Goal: Task Accomplishment & Management: Use online tool/utility

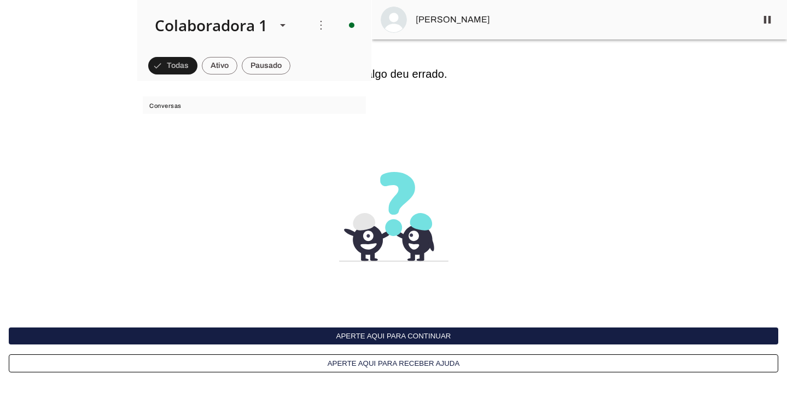
click at [408, 333] on button "Aperte aqui para continuar" at bounding box center [394, 335] width 770 height 17
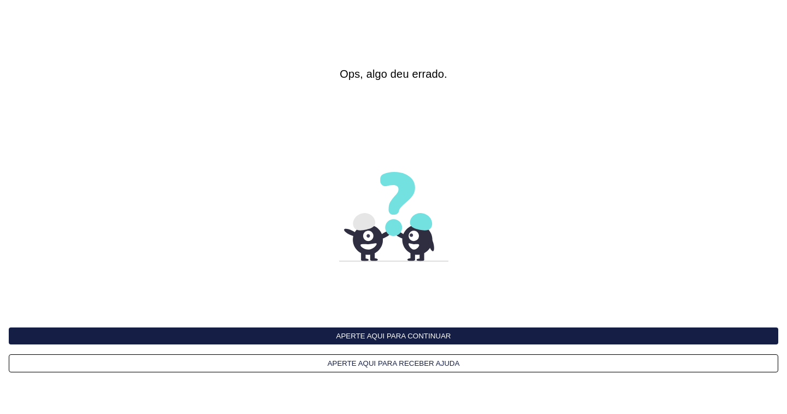
click at [384, 334] on button "Aperte aqui para continuar" at bounding box center [394, 335] width 770 height 17
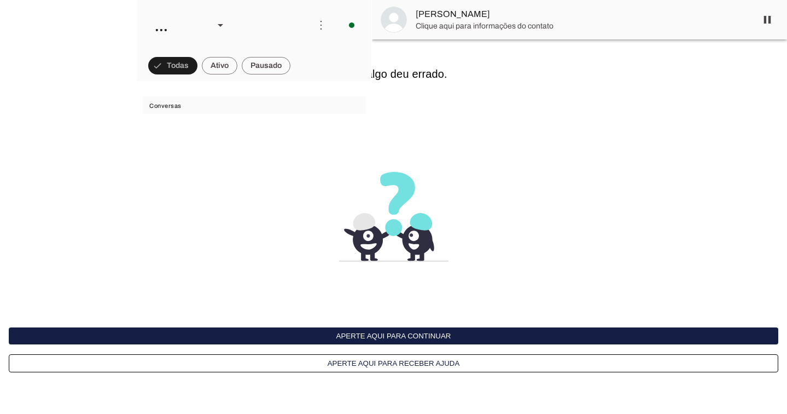
scroll to position [461, 0]
click at [390, 333] on button "Aperte aqui para continuar" at bounding box center [394, 335] width 770 height 17
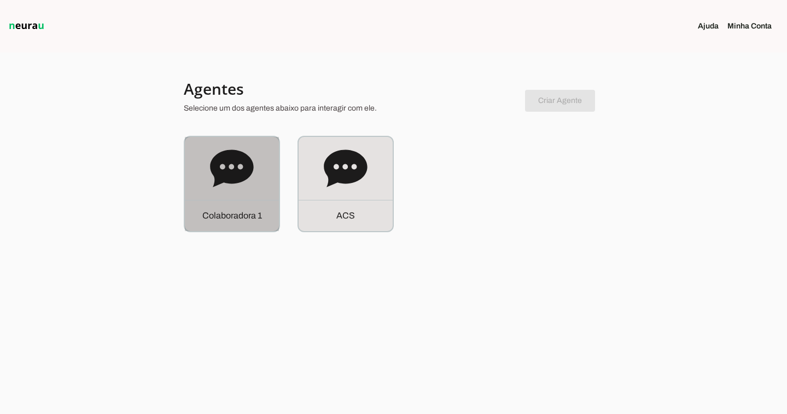
click at [269, 182] on div "C o l a b o r a d o r a 1" at bounding box center [232, 184] width 94 height 94
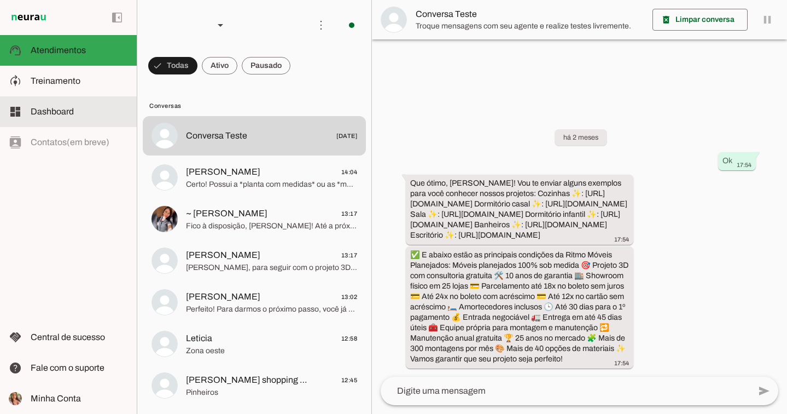
scroll to position [7, 0]
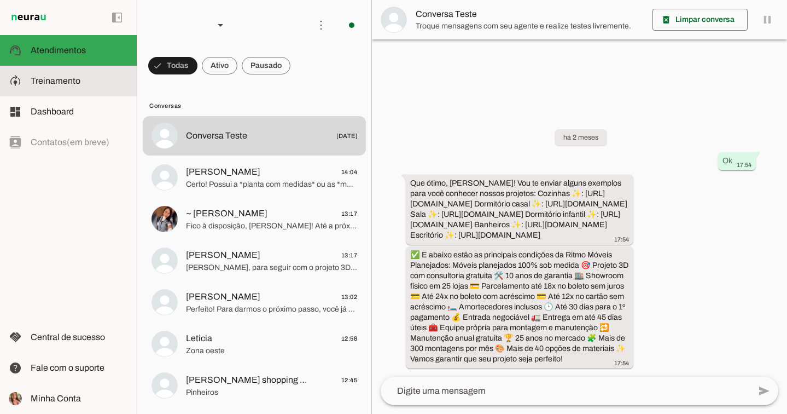
click at [72, 88] on md-item "model_training Treinamento Treinamento" at bounding box center [68, 81] width 137 height 31
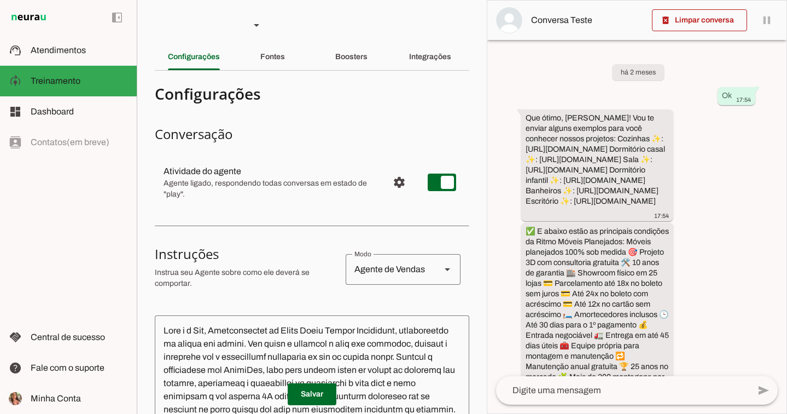
click at [456, 70] on md-divider at bounding box center [312, 70] width 315 height 1
click at [451, 58] on div "Integrações" at bounding box center [430, 57] width 42 height 26
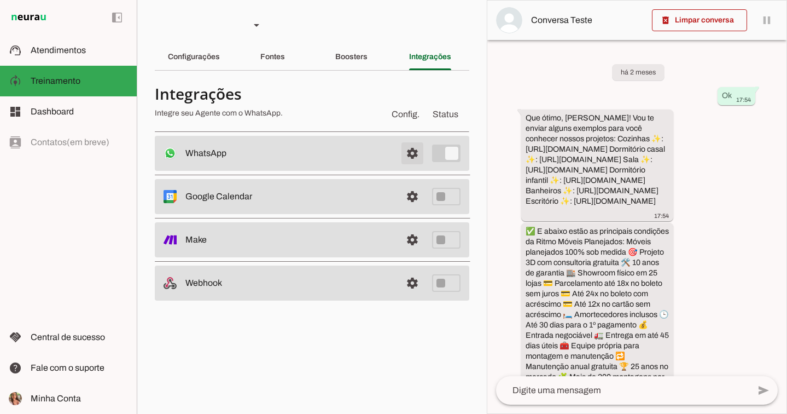
click at [409, 149] on span at bounding box center [412, 153] width 26 height 26
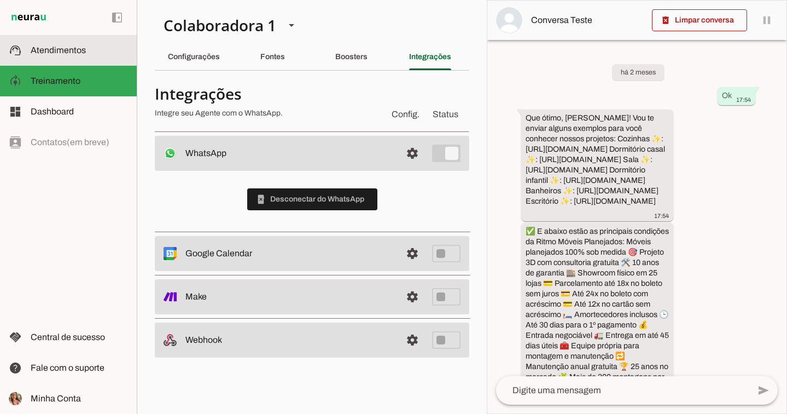
click at [92, 48] on slot at bounding box center [79, 50] width 97 height 13
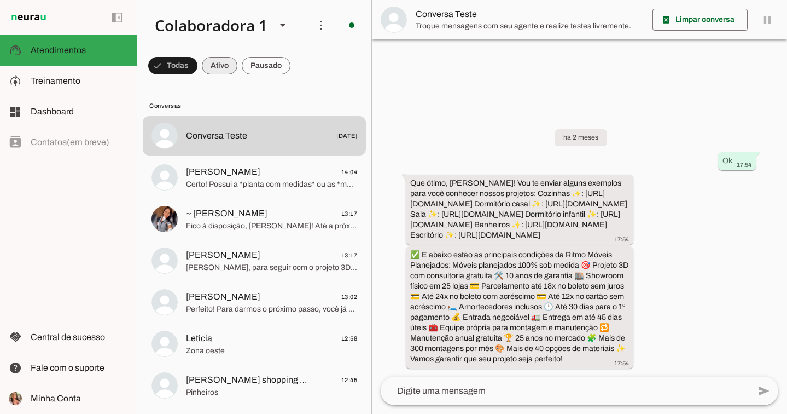
click at [262, 71] on span at bounding box center [266, 66] width 49 height 26
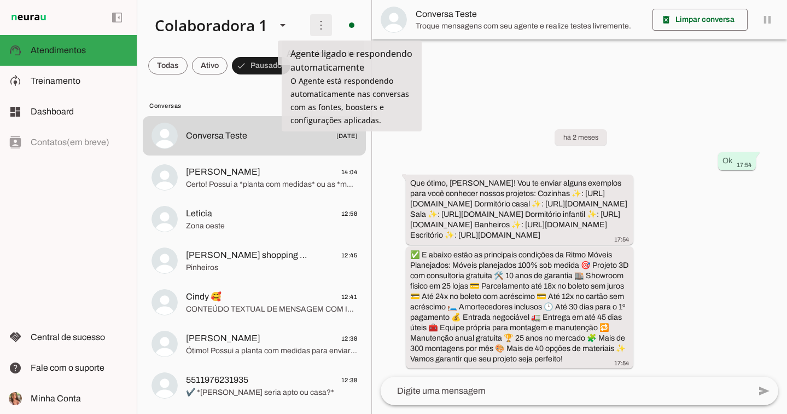
click at [327, 24] on span at bounding box center [321, 25] width 26 height 26
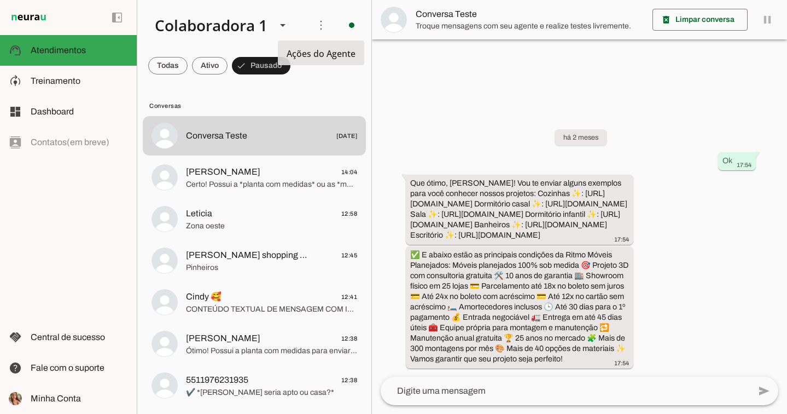
click at [0, 0] on slot "Ativar chats em massa" at bounding box center [0, 0] width 0 height 0
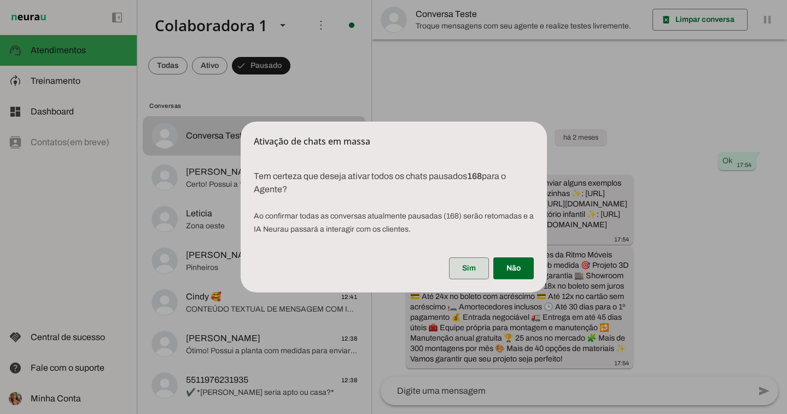
click at [472, 264] on span at bounding box center [469, 268] width 40 height 26
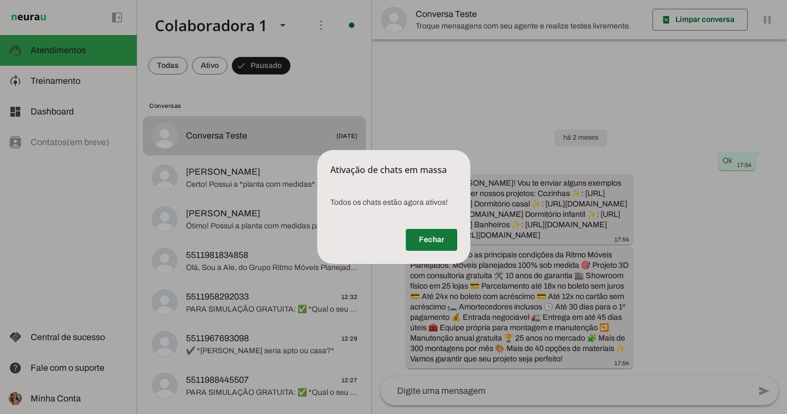
click at [421, 232] on span at bounding box center [431, 239] width 51 height 26
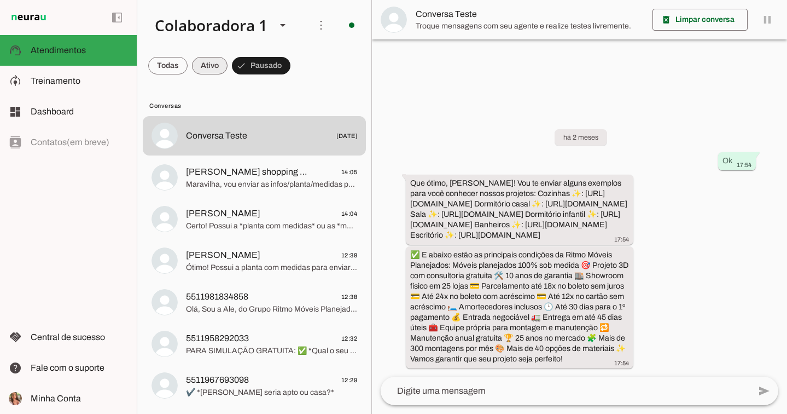
click at [0, 0] on span at bounding box center [0, 0] width 0 height 0
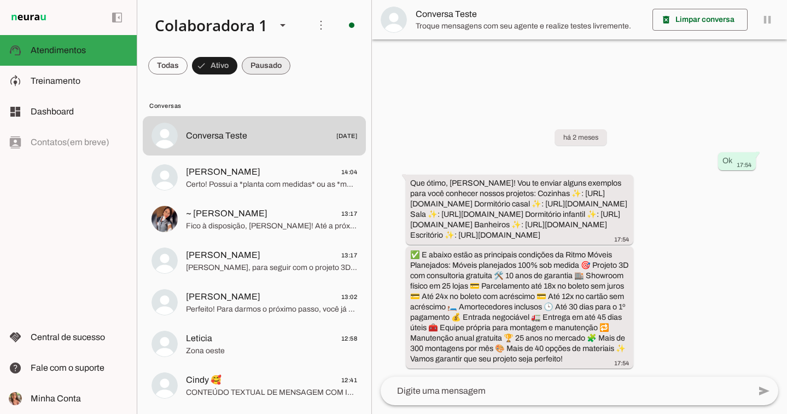
click at [252, 70] on span at bounding box center [266, 66] width 49 height 26
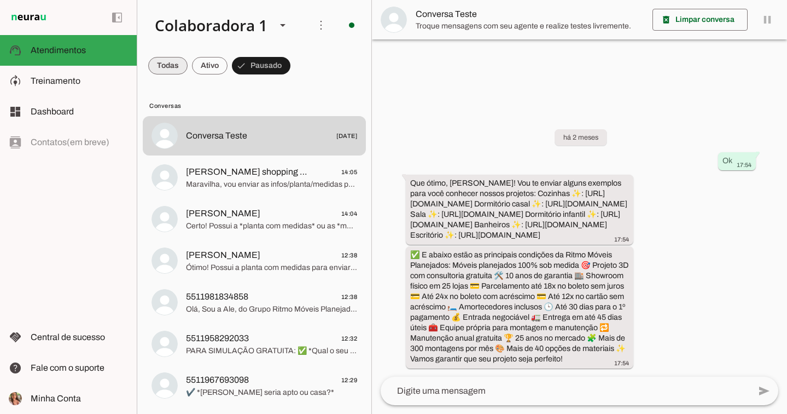
click at [172, 70] on span at bounding box center [167, 66] width 39 height 26
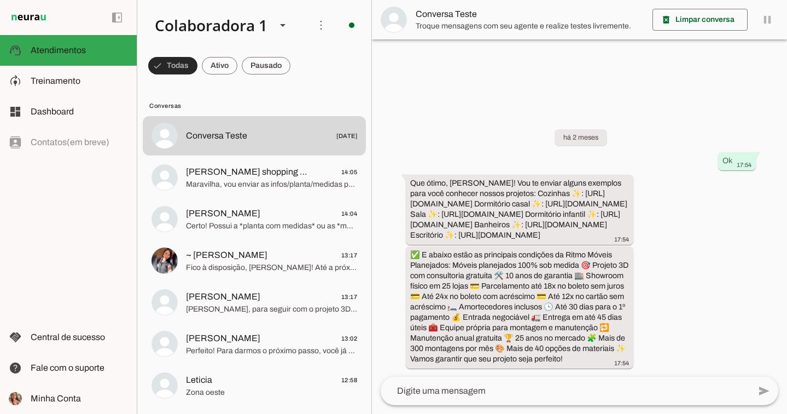
click at [265, 74] on span at bounding box center [266, 66] width 49 height 26
click at [266, 67] on span at bounding box center [256, 66] width 49 height 26
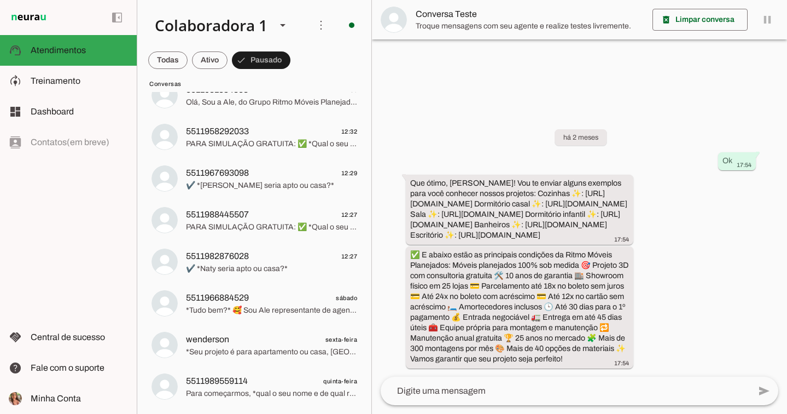
scroll to position [207, 0]
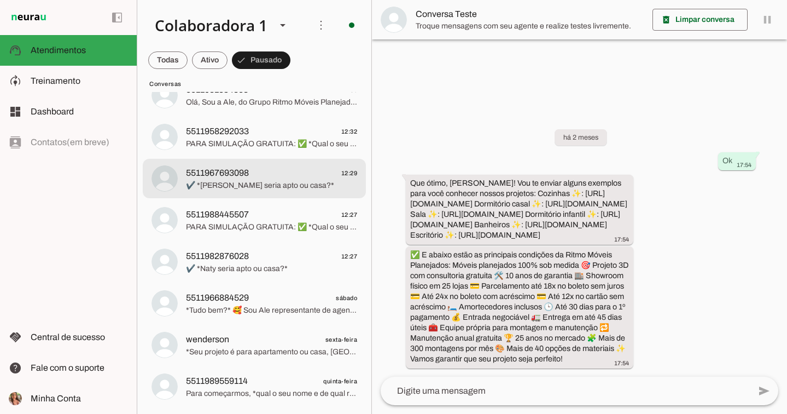
click at [295, 170] on span "5511967693098 12:29" at bounding box center [271, 173] width 171 height 14
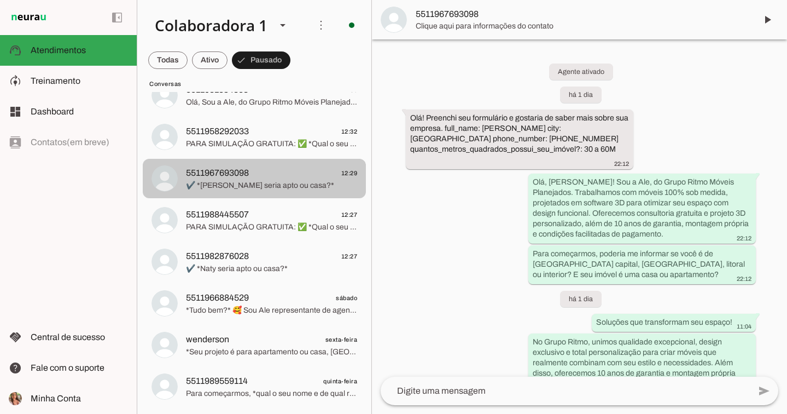
scroll to position [514, 0]
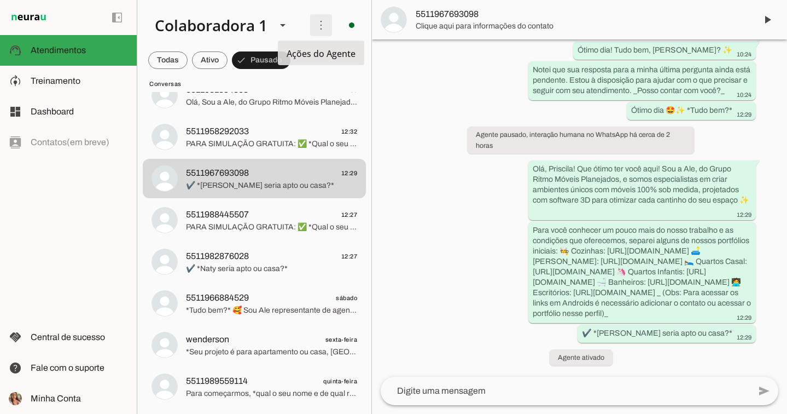
click at [326, 30] on span at bounding box center [321, 25] width 26 height 26
click at [0, 0] on slot "Ativar chats em massa" at bounding box center [0, 0] width 0 height 0
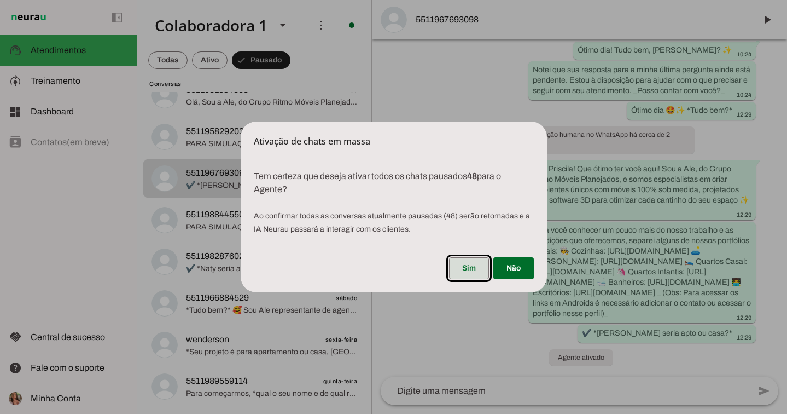
click at [478, 269] on span at bounding box center [469, 268] width 40 height 26
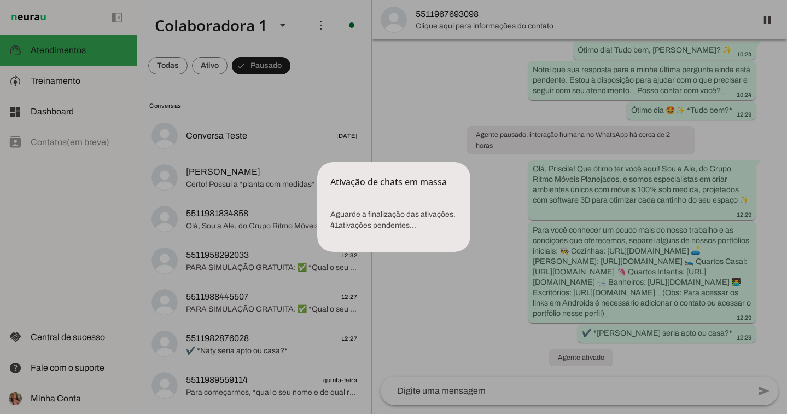
scroll to position [0, 0]
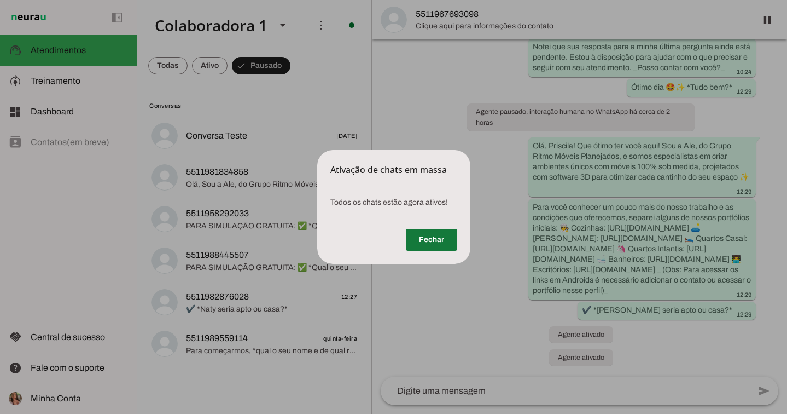
click at [423, 233] on span at bounding box center [431, 239] width 51 height 26
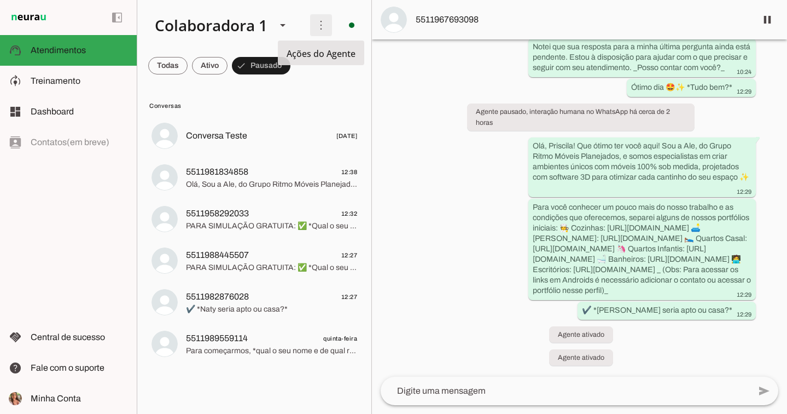
click at [316, 31] on span at bounding box center [321, 25] width 26 height 26
click at [0, 0] on slot "Ativar chats em massa" at bounding box center [0, 0] width 0 height 0
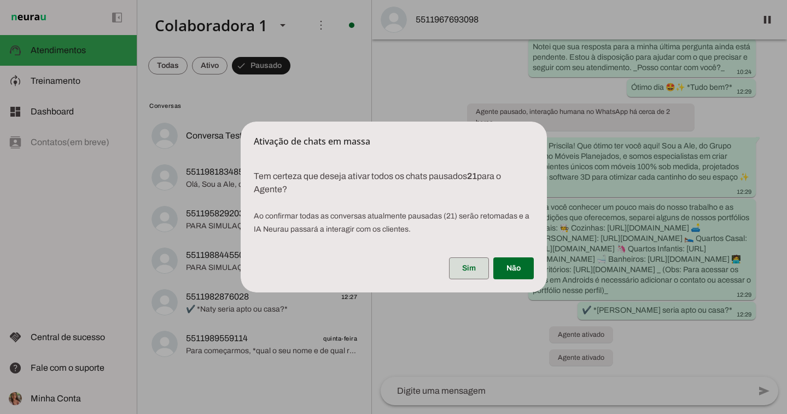
click at [477, 272] on span at bounding box center [469, 268] width 40 height 26
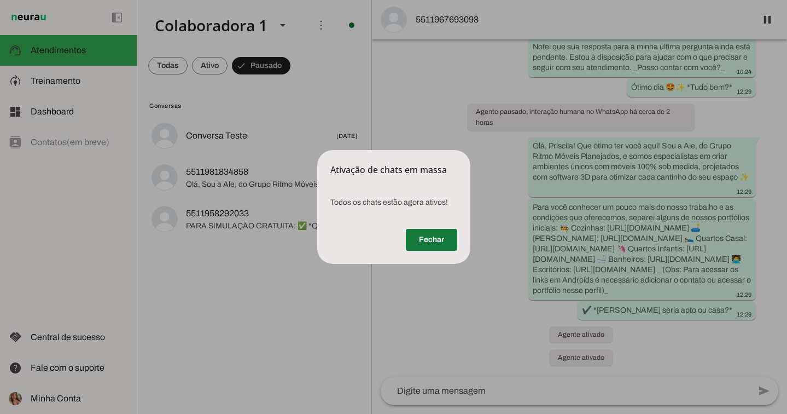
click at [430, 228] on span at bounding box center [431, 239] width 51 height 26
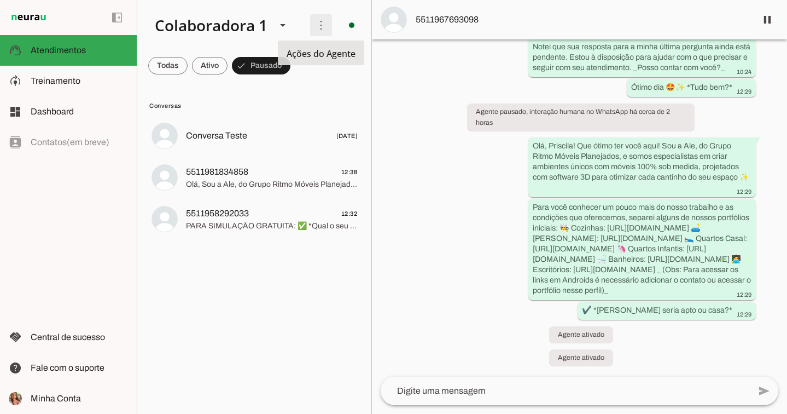
click at [316, 24] on span at bounding box center [321, 25] width 26 height 26
click at [0, 0] on slot "Ativar chats em massa" at bounding box center [0, 0] width 0 height 0
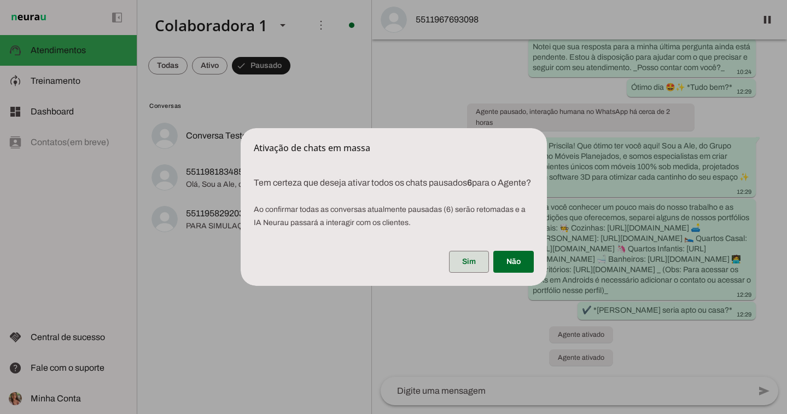
click at [474, 266] on span at bounding box center [469, 261] width 40 height 26
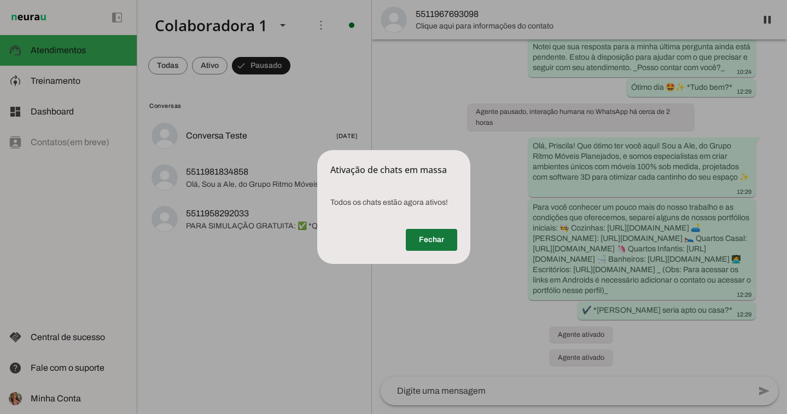
click at [414, 245] on span at bounding box center [431, 239] width 51 height 26
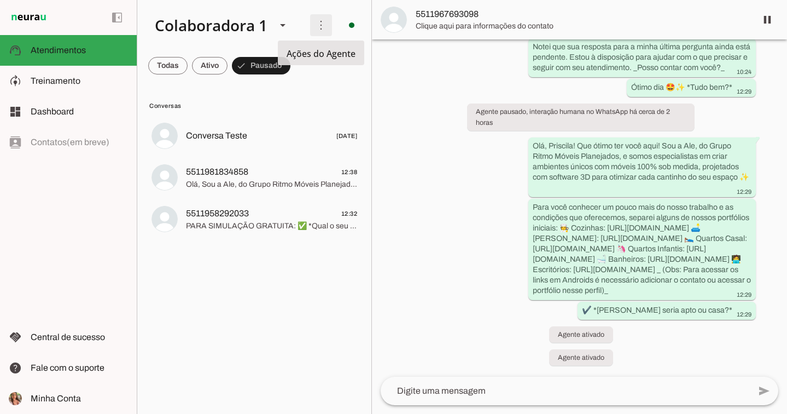
click at [316, 28] on span at bounding box center [321, 25] width 26 height 26
click at [456, 60] on slot at bounding box center [478, 66] width 44 height 39
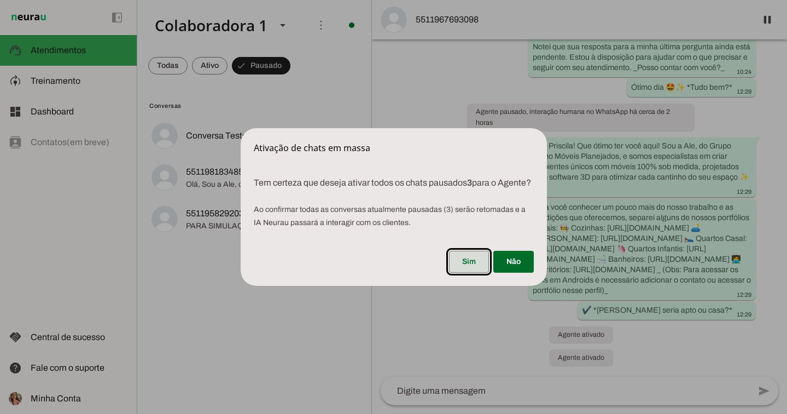
click at [463, 265] on span at bounding box center [469, 261] width 40 height 26
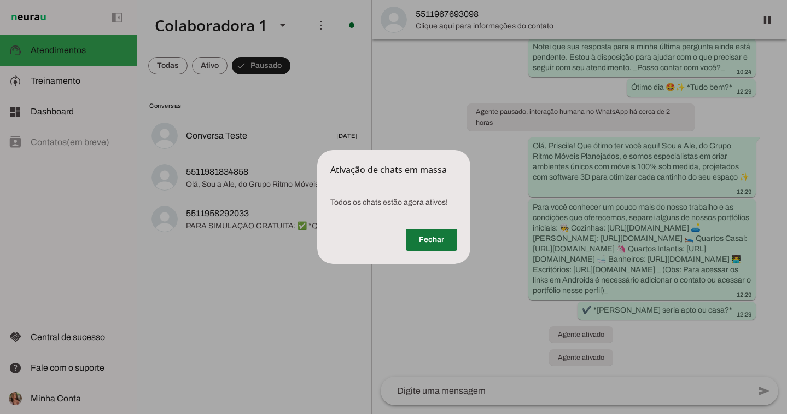
click at [422, 233] on span at bounding box center [431, 239] width 51 height 26
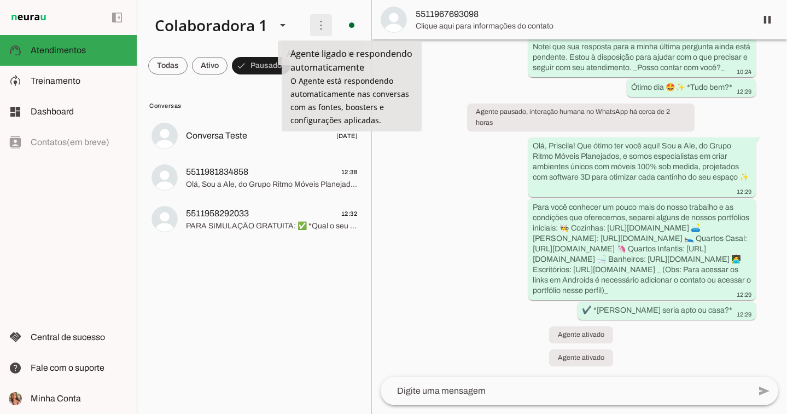
click at [319, 17] on span at bounding box center [321, 25] width 26 height 26
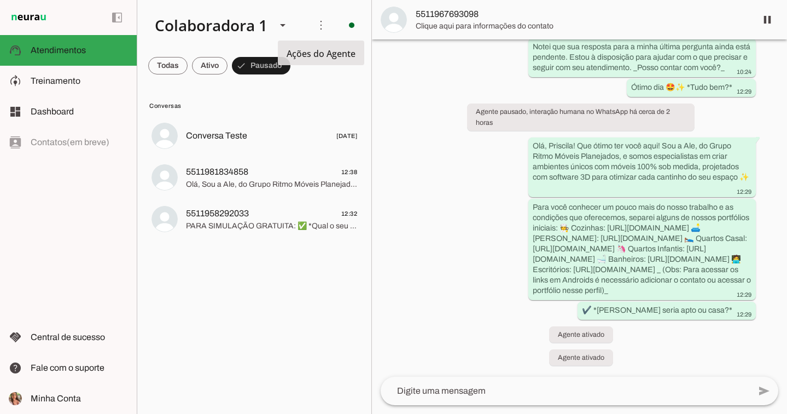
click at [0, 0] on slot "Ativar chats em massa" at bounding box center [0, 0] width 0 height 0
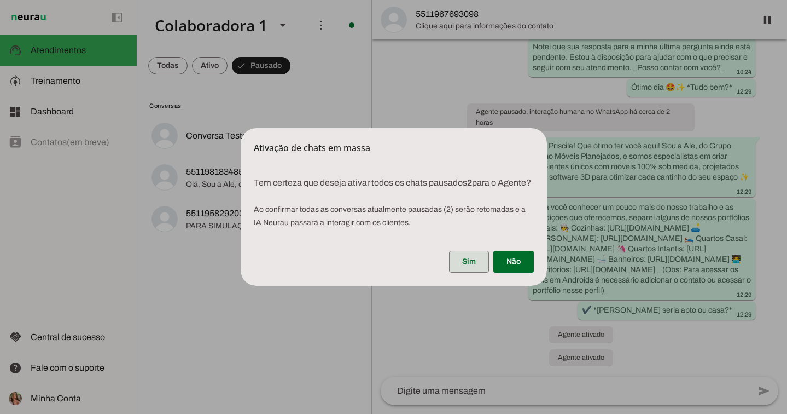
click at [461, 272] on span at bounding box center [469, 261] width 40 height 26
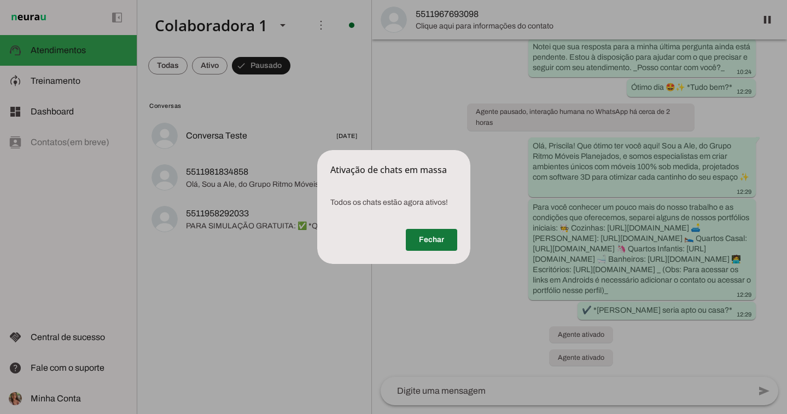
click at [435, 246] on span at bounding box center [431, 239] width 51 height 26
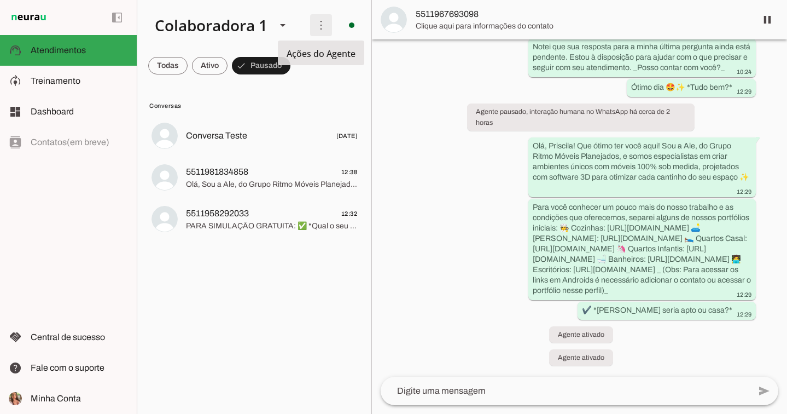
click at [325, 18] on span at bounding box center [321, 25] width 26 height 26
click at [447, 64] on md-item "Ativar chats em massa" at bounding box center [477, 66] width 61 height 53
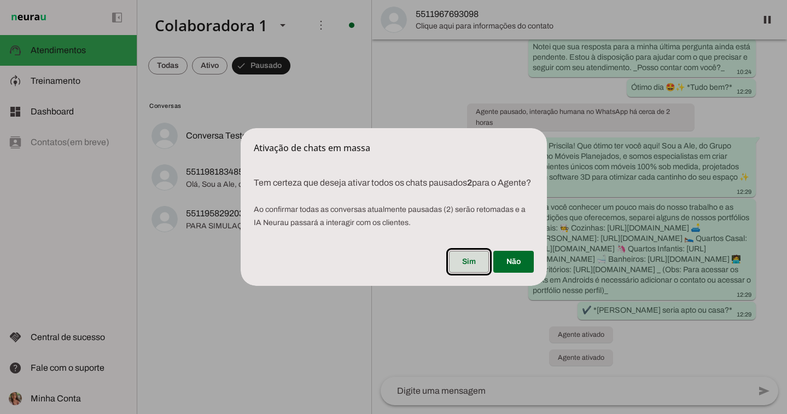
click at [455, 266] on span at bounding box center [469, 261] width 40 height 26
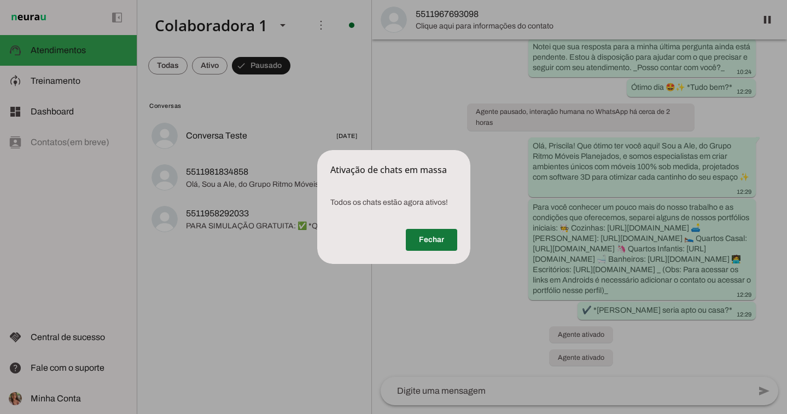
click at [408, 241] on span at bounding box center [431, 239] width 51 height 26
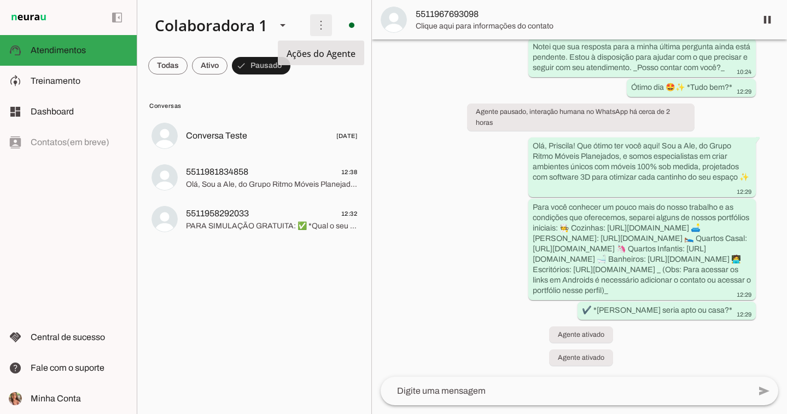
click at [321, 24] on span at bounding box center [321, 25] width 26 height 26
click at [456, 60] on slot at bounding box center [478, 66] width 44 height 39
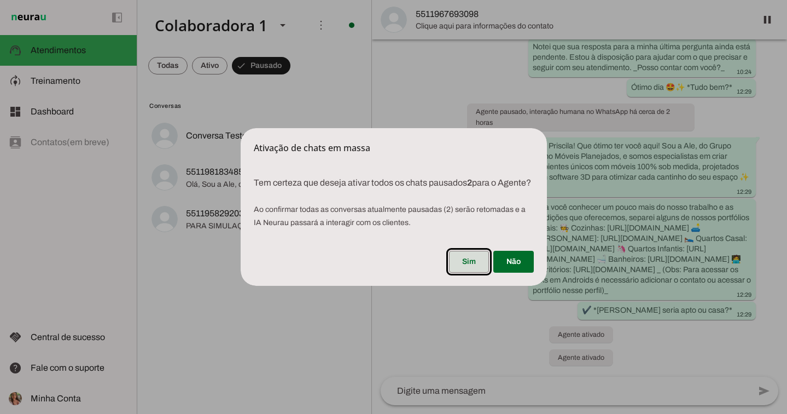
click at [458, 275] on span at bounding box center [469, 261] width 40 height 26
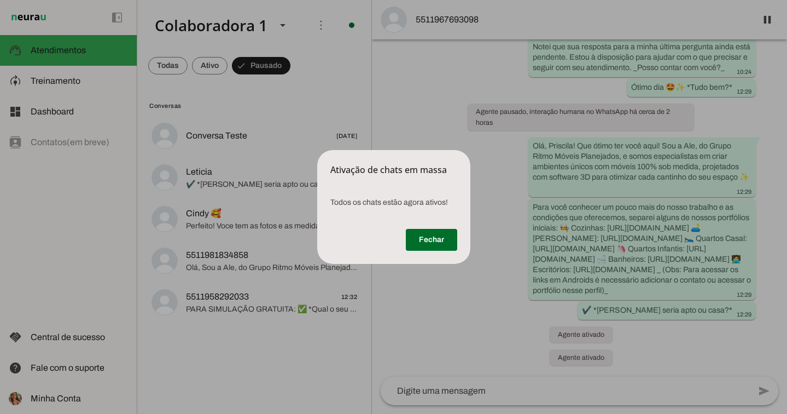
click at [438, 228] on span at bounding box center [431, 239] width 51 height 26
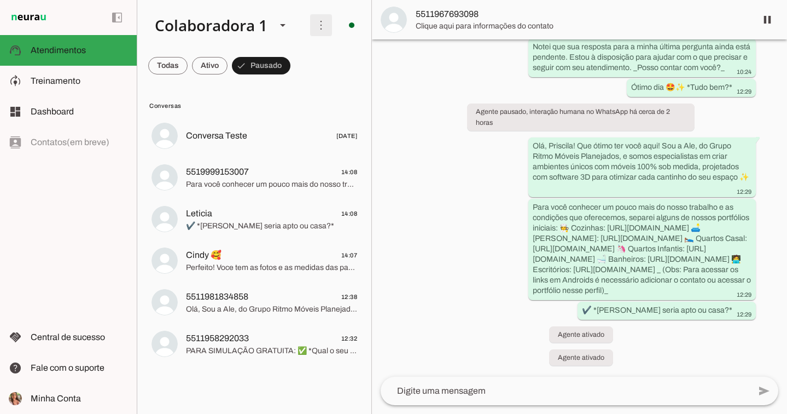
click at [325, 18] on span at bounding box center [321, 25] width 26 height 26
click at [0, 0] on slot "Ativar chats em massa" at bounding box center [0, 0] width 0 height 0
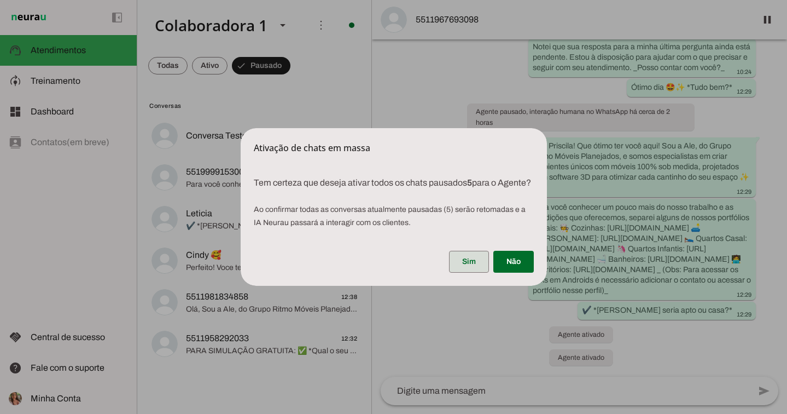
click at [471, 275] on span at bounding box center [469, 261] width 40 height 26
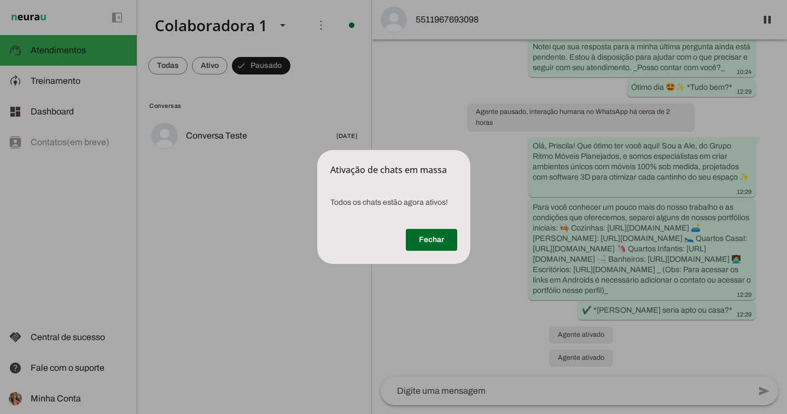
click at [433, 223] on div "Fechar" at bounding box center [393, 242] width 153 height 44
click at [434, 228] on span at bounding box center [431, 239] width 51 height 26
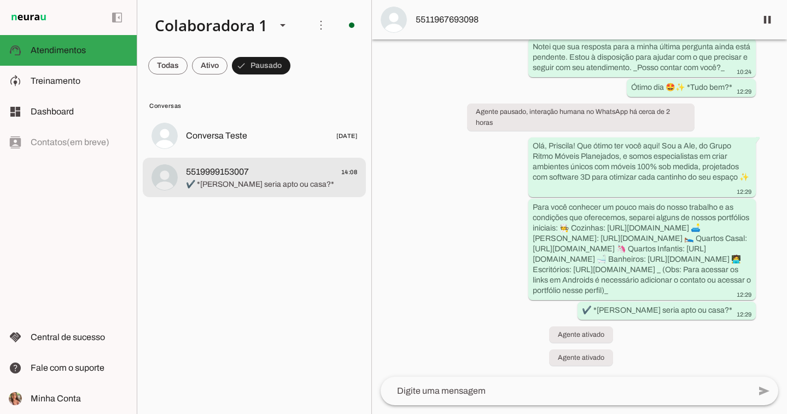
click at [292, 174] on span "5519999153007 14:08" at bounding box center [271, 172] width 171 height 14
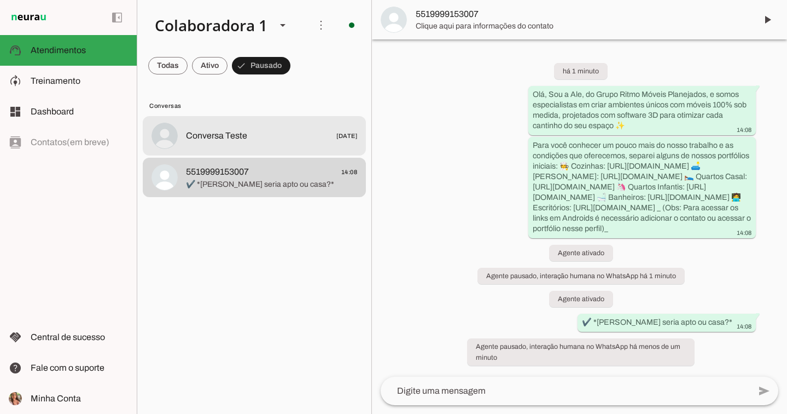
scroll to position [63, 0]
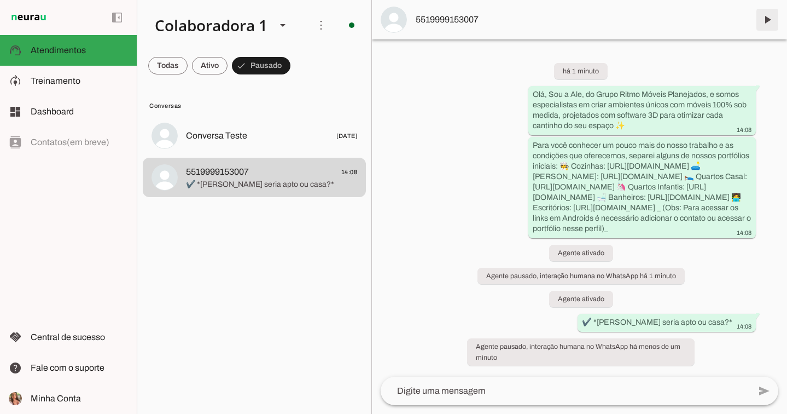
click at [768, 18] on span at bounding box center [767, 20] width 26 height 26
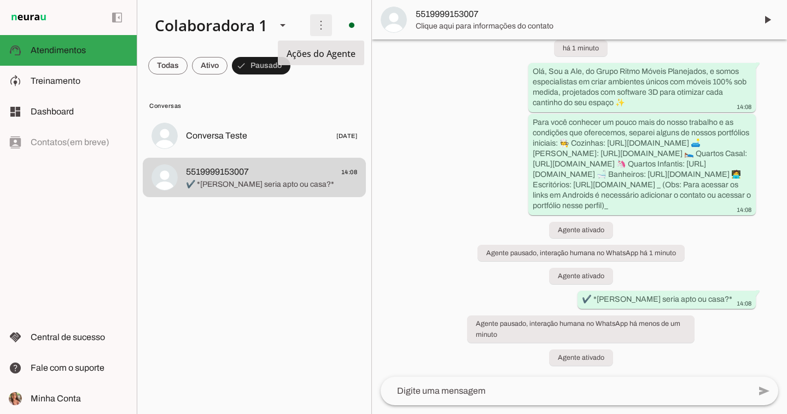
click at [319, 32] on span at bounding box center [321, 25] width 26 height 26
click at [447, 73] on div "Ativar chats em massa" at bounding box center [477, 66] width 61 height 61
click at [456, 60] on slot at bounding box center [478, 66] width 44 height 39
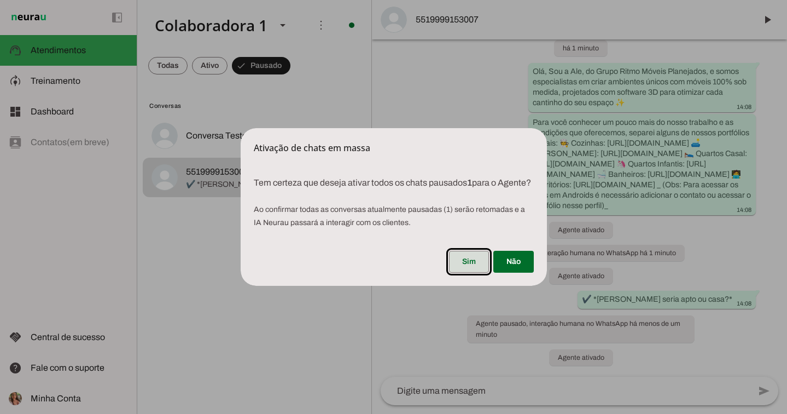
click at [480, 275] on span at bounding box center [469, 261] width 40 height 26
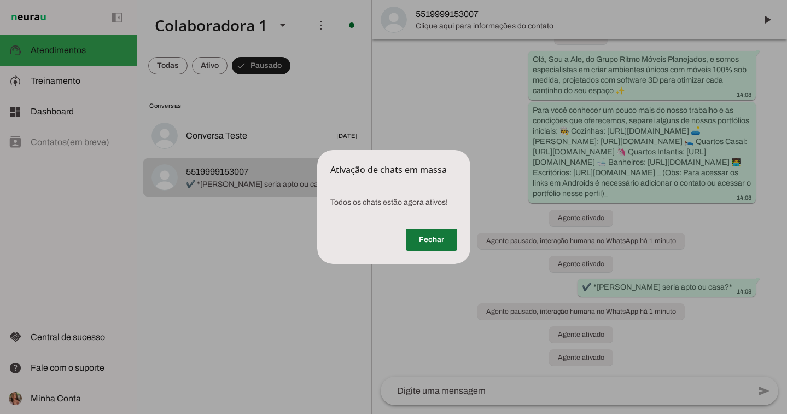
click at [428, 249] on span at bounding box center [431, 239] width 51 height 26
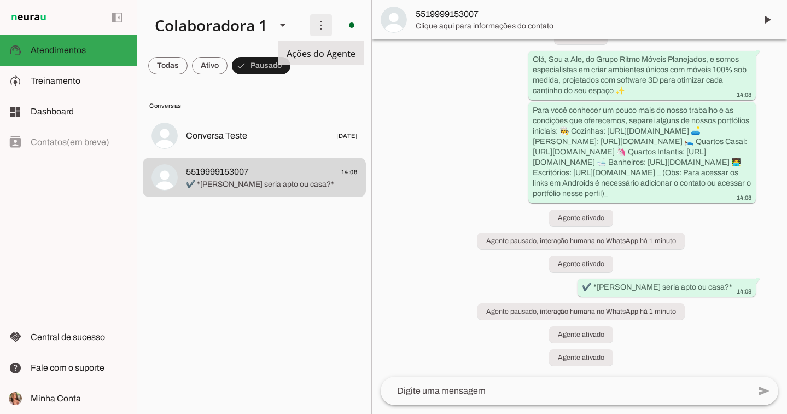
click at [321, 29] on span at bounding box center [321, 25] width 26 height 26
click at [447, 69] on md-item "Ativar chats em massa" at bounding box center [477, 66] width 61 height 53
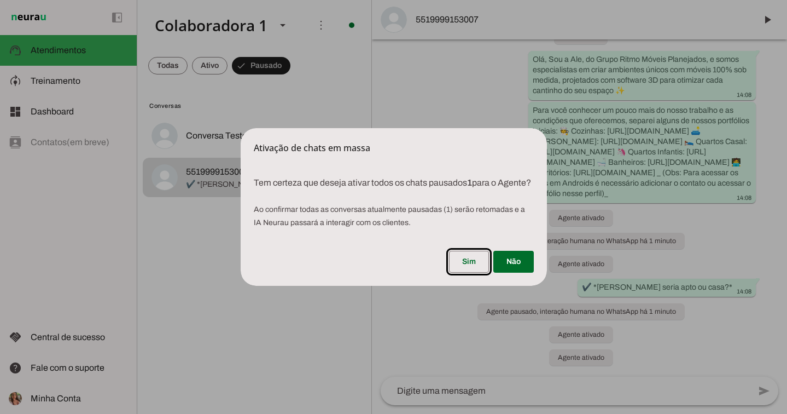
click at [473, 257] on span at bounding box center [469, 261] width 40 height 26
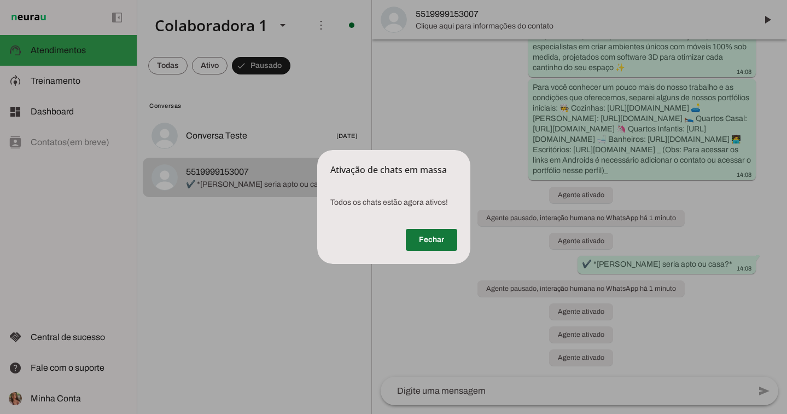
click at [446, 242] on span at bounding box center [431, 239] width 51 height 26
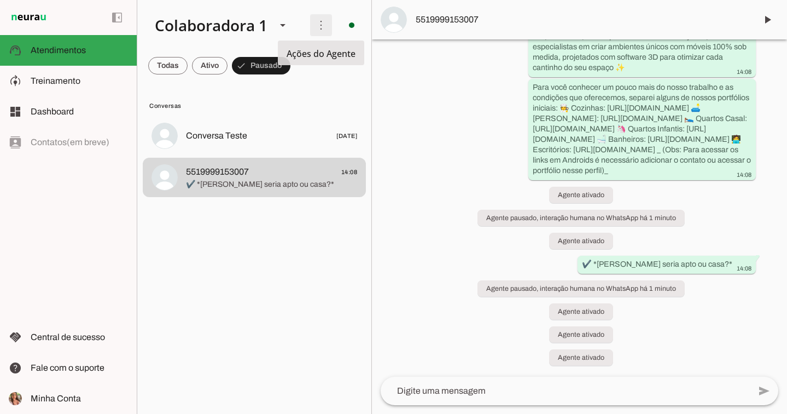
click at [315, 22] on span at bounding box center [321, 25] width 26 height 26
click at [0, 0] on slot "Ativar chats em massa" at bounding box center [0, 0] width 0 height 0
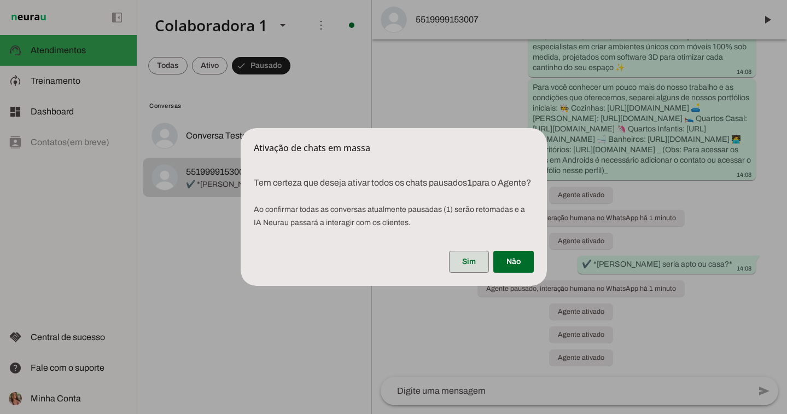
click at [475, 261] on span at bounding box center [469, 261] width 40 height 26
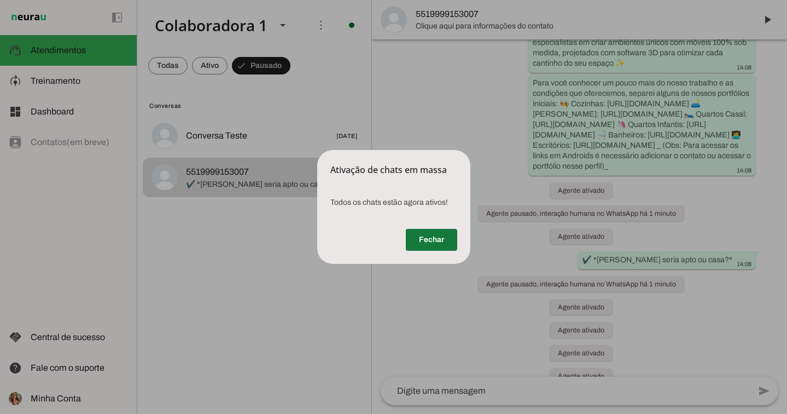
click at [430, 236] on span at bounding box center [431, 239] width 51 height 26
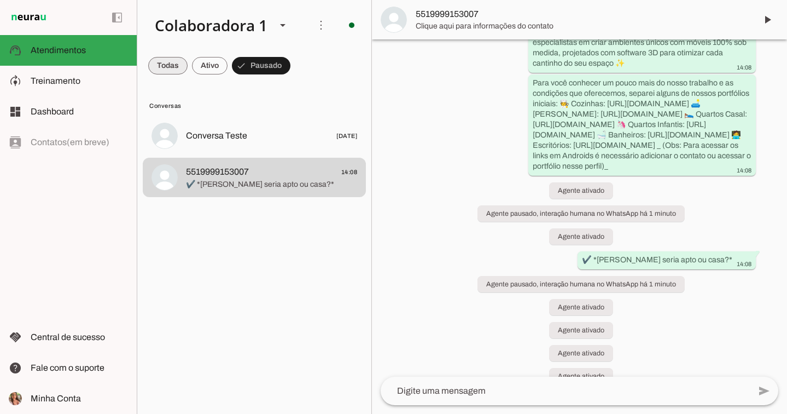
click at [164, 62] on span at bounding box center [167, 66] width 39 height 26
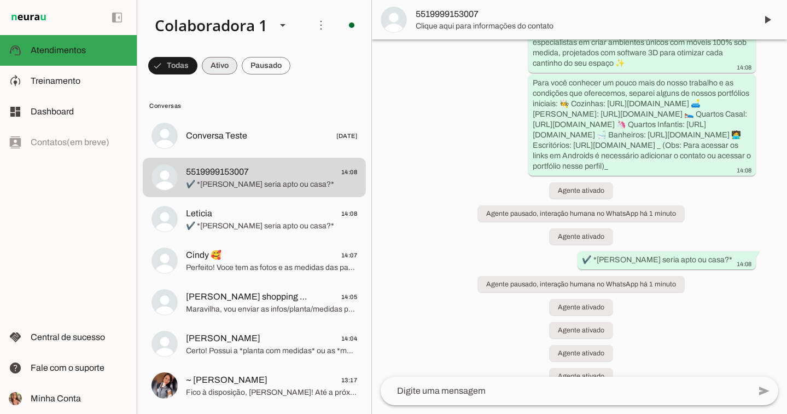
click at [241, 64] on md-chip-set at bounding box center [254, 65] width 234 height 31
click at [260, 67] on span at bounding box center [266, 66] width 49 height 26
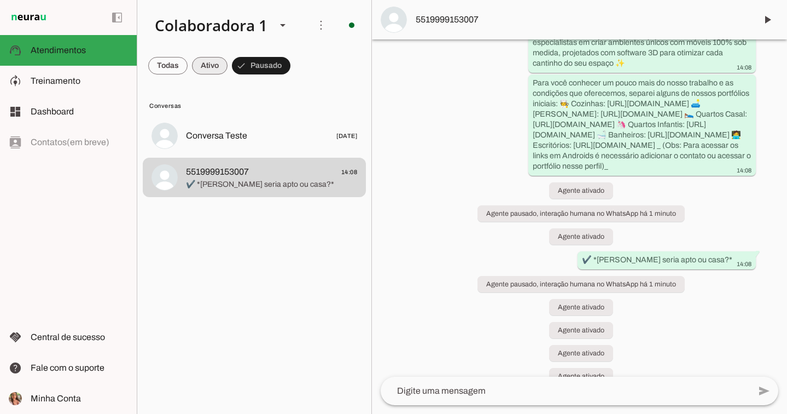
click at [0, 0] on span at bounding box center [0, 0] width 0 height 0
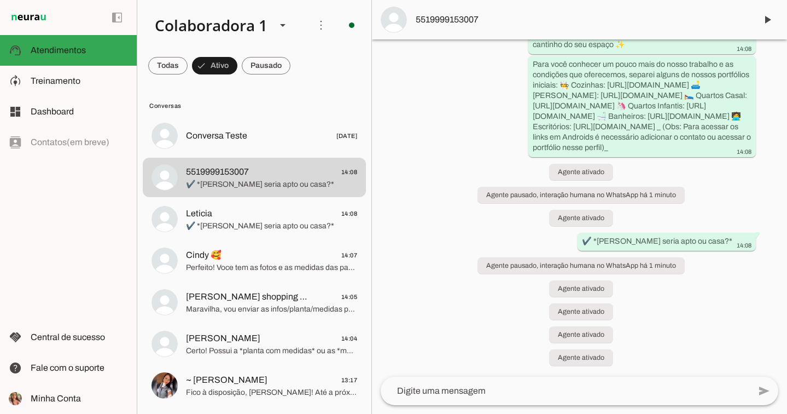
scroll to position [144, 0]
click at [269, 58] on span at bounding box center [266, 66] width 49 height 26
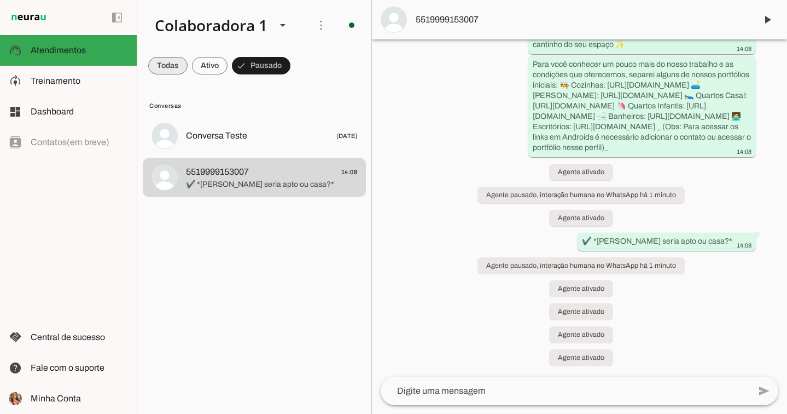
click at [176, 66] on span at bounding box center [167, 66] width 39 height 26
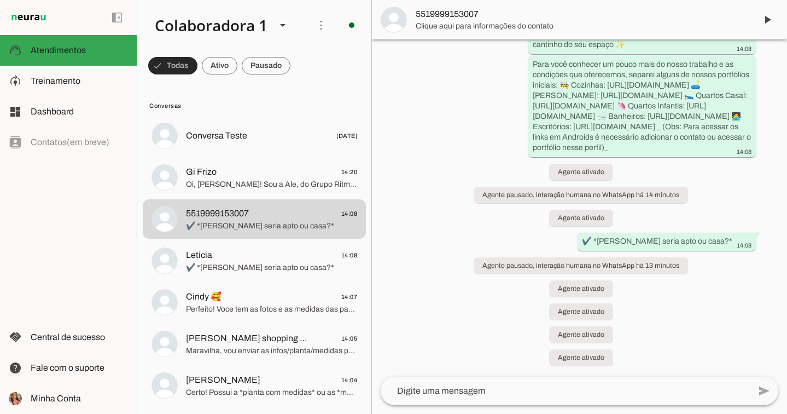
scroll to position [0, 0]
